Goal: Check status

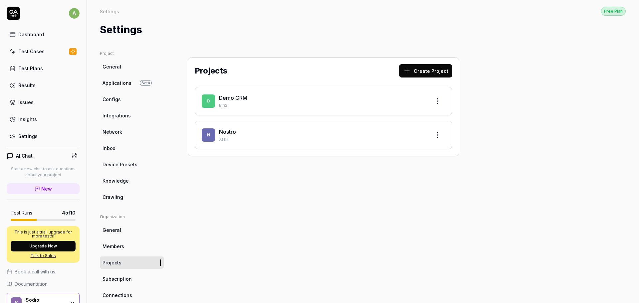
click at [123, 69] on link "General" at bounding box center [132, 67] width 64 height 12
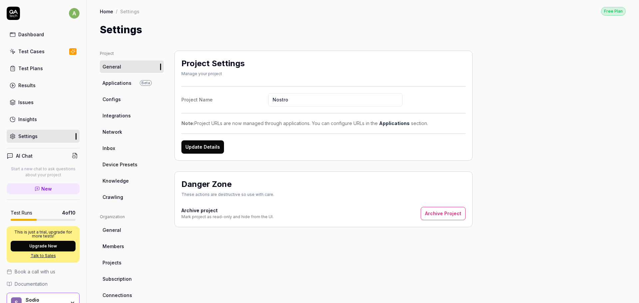
click at [35, 50] on div "Test Cases" at bounding box center [31, 51] width 26 height 7
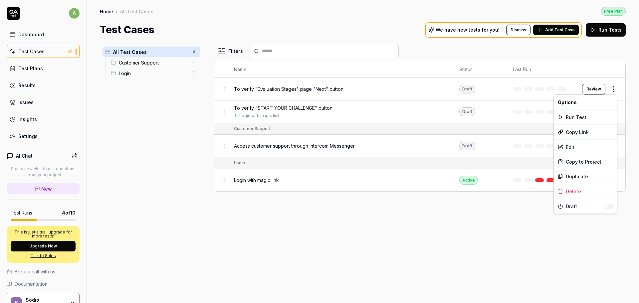
click at [616, 92] on html "a Dashboard Test Cases Test Plans Results Issues Insights Settings AI Chat Star…" at bounding box center [319, 151] width 639 height 303
click at [576, 114] on div "Run Test" at bounding box center [585, 117] width 63 height 15
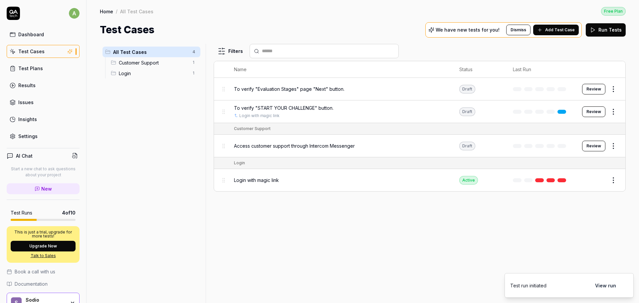
click at [613, 290] on button "View run" at bounding box center [605, 285] width 29 height 13
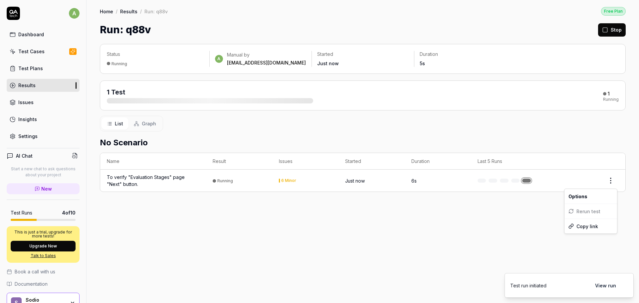
click at [611, 180] on html "a Dashboard Test Cases Test Plans Results Issues Insights Settings AI Chat Star…" at bounding box center [319, 151] width 639 height 303
drag, startPoint x: 213, startPoint y: 158, endPoint x: 159, endPoint y: 171, distance: 55.6
click at [208, 160] on html "a Dashboard Test Cases Test Plans Results Issues Insights Settings AI Chat Star…" at bounding box center [319, 151] width 639 height 303
click at [143, 176] on div "To verify "Evaluation Stages" page "Next" button." at bounding box center [153, 181] width 92 height 14
